Goal: Register for event/course

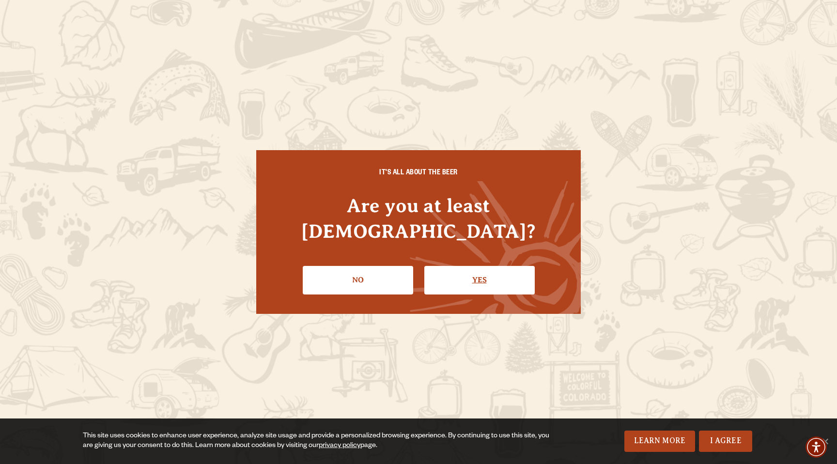
click at [469, 266] on link "Yes" at bounding box center [479, 280] width 110 height 28
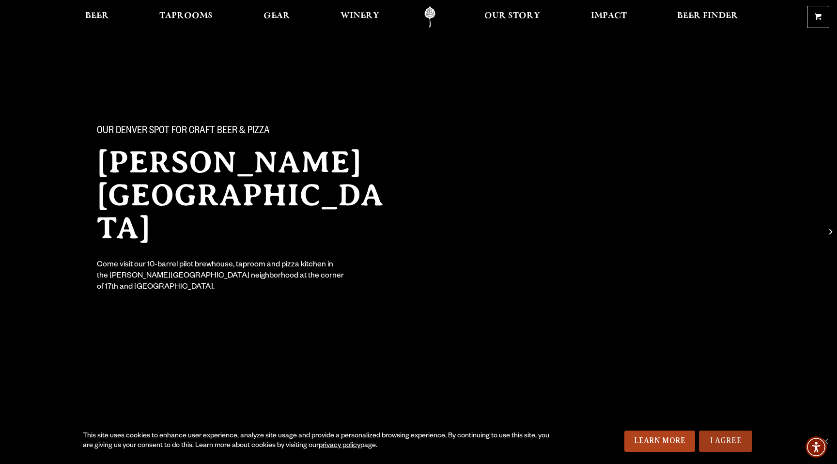
click at [722, 443] on link "I Agree" at bounding box center [725, 441] width 53 height 21
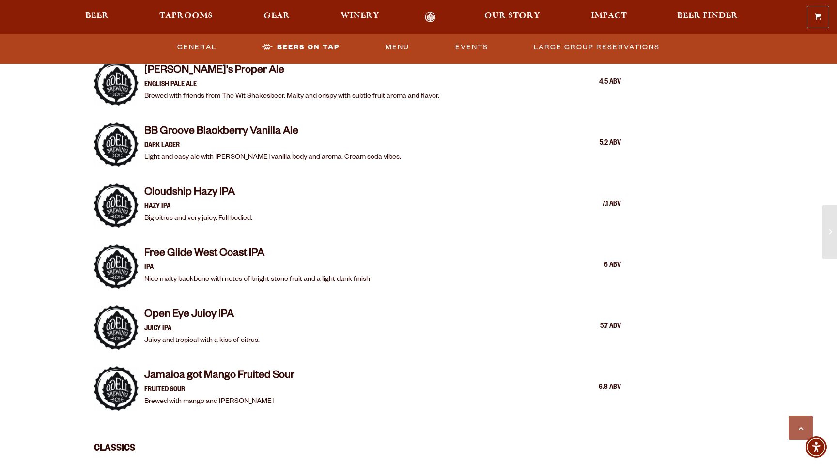
scroll to position [1007, 0]
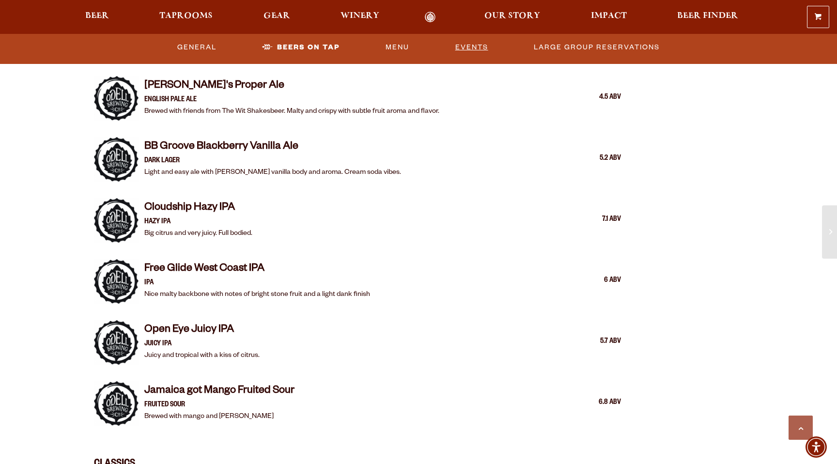
click at [470, 50] on link "Events" at bounding box center [472, 47] width 41 height 22
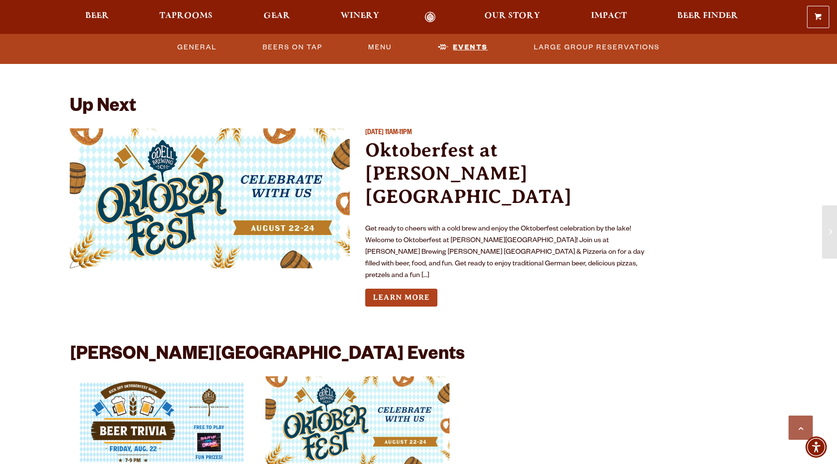
scroll to position [2081, 0]
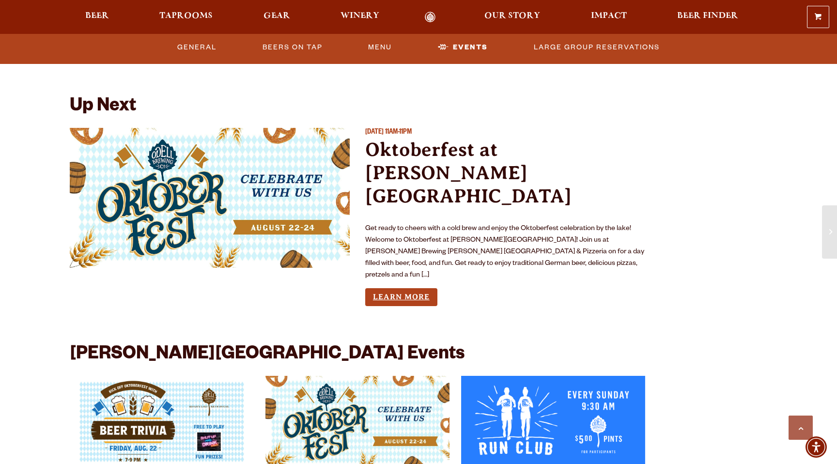
click at [407, 288] on link "Learn More" at bounding box center [401, 297] width 72 height 18
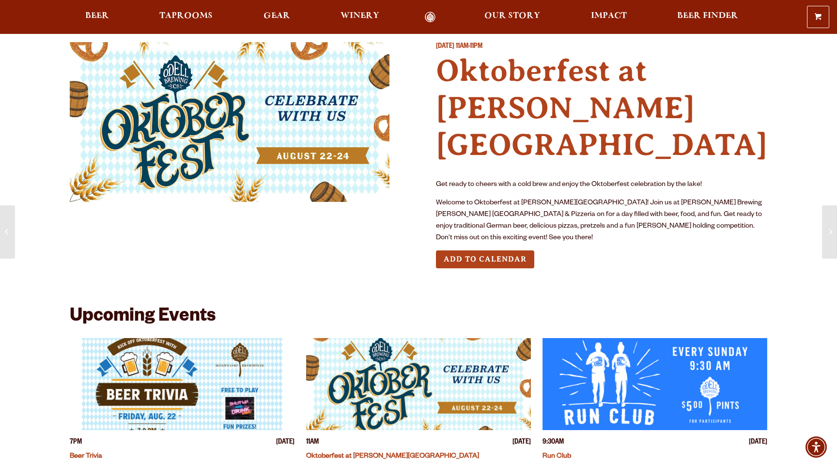
scroll to position [21, 0]
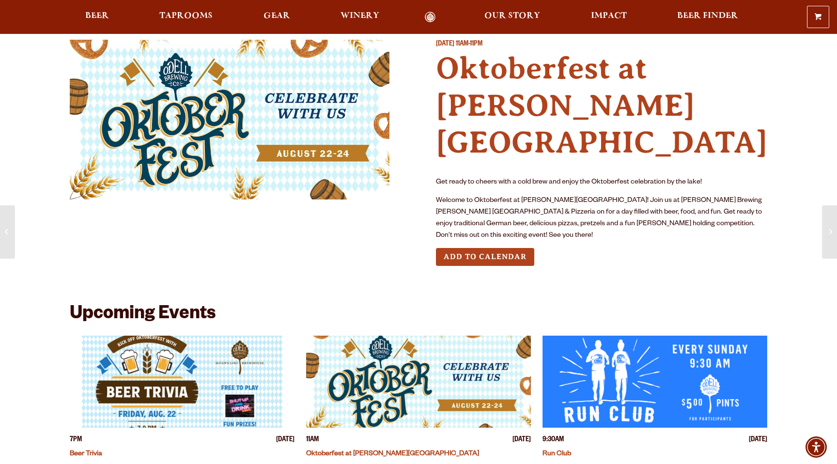
click at [331, 131] on img at bounding box center [230, 120] width 320 height 160
click at [476, 113] on h4 "Oktoberfest at [PERSON_NAME][GEOGRAPHIC_DATA]" at bounding box center [601, 105] width 331 height 111
click at [483, 71] on h4 "Oktoberfest at [PERSON_NAME][GEOGRAPHIC_DATA]" at bounding box center [601, 105] width 331 height 111
click at [475, 123] on h4 "Oktoberfest at [PERSON_NAME][GEOGRAPHIC_DATA]" at bounding box center [601, 105] width 331 height 111
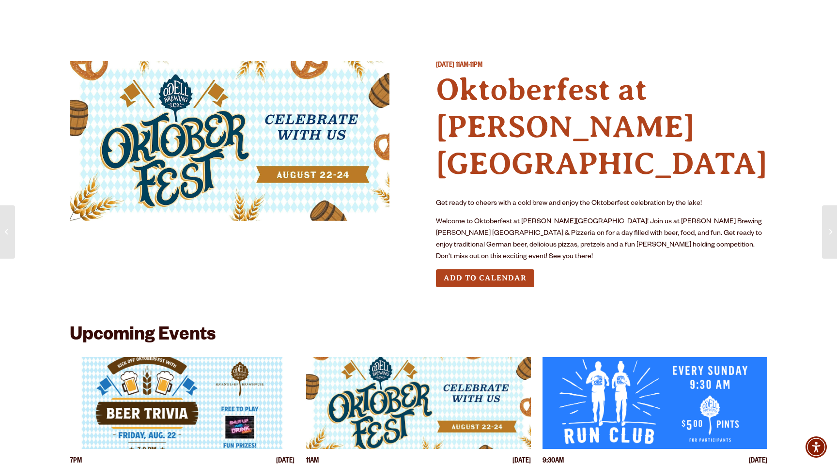
click at [507, 269] on button "Add to Calendar" at bounding box center [485, 278] width 98 height 18
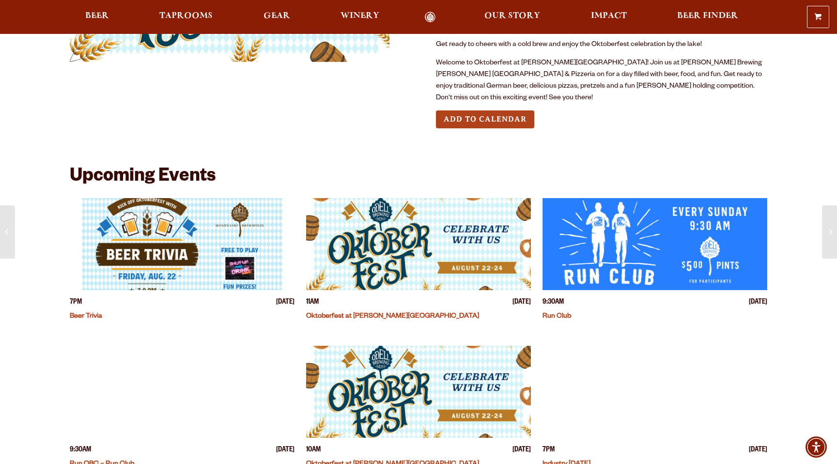
scroll to position [165, 0]
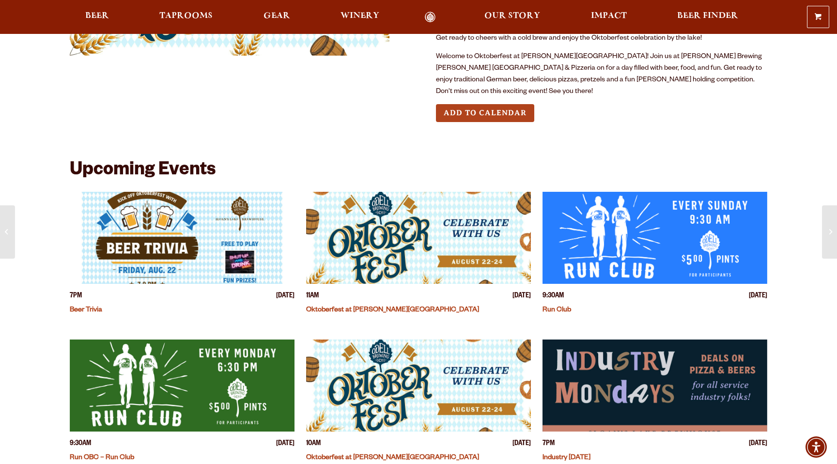
click at [398, 192] on img "View event details" at bounding box center [418, 238] width 225 height 92
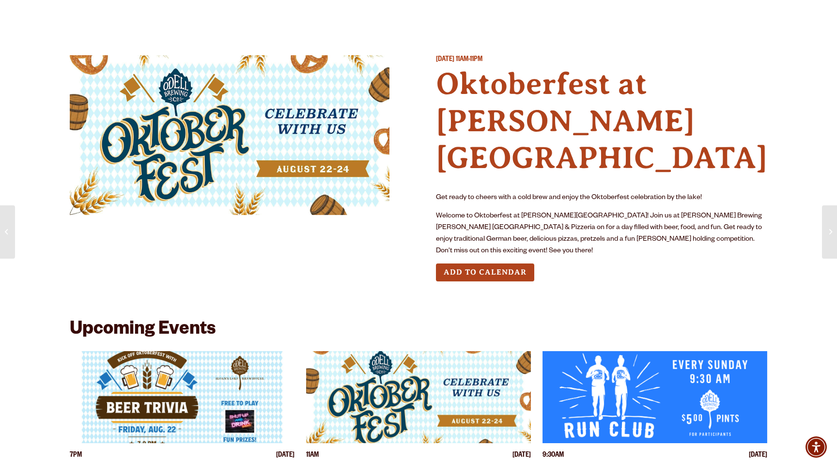
scroll to position [0, 0]
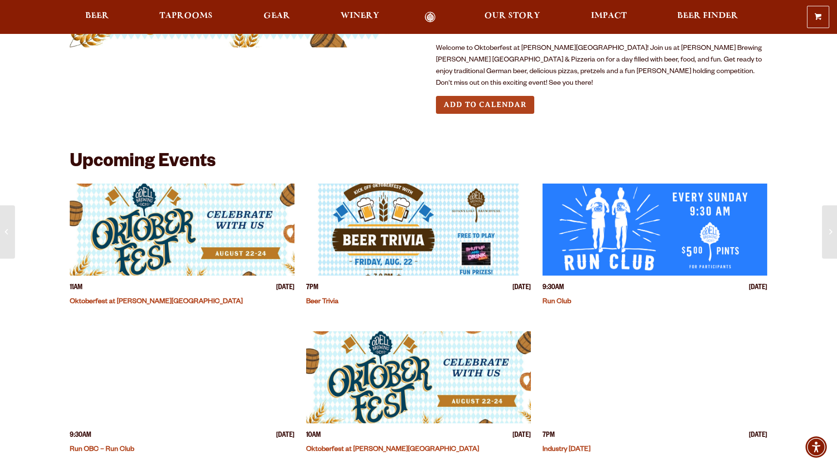
scroll to position [174, 0]
